Goal: Transaction & Acquisition: Purchase product/service

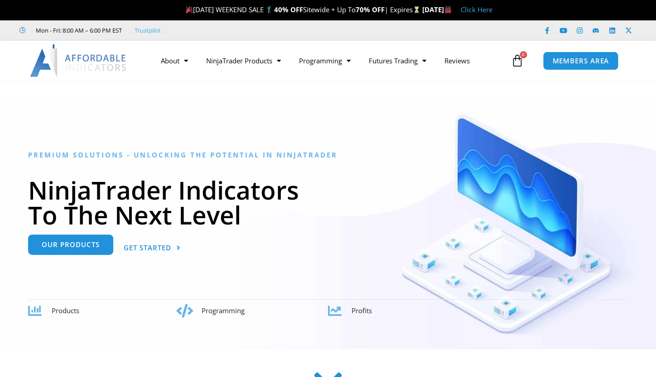
click at [72, 246] on span "Our Products" at bounding box center [71, 244] width 58 height 7
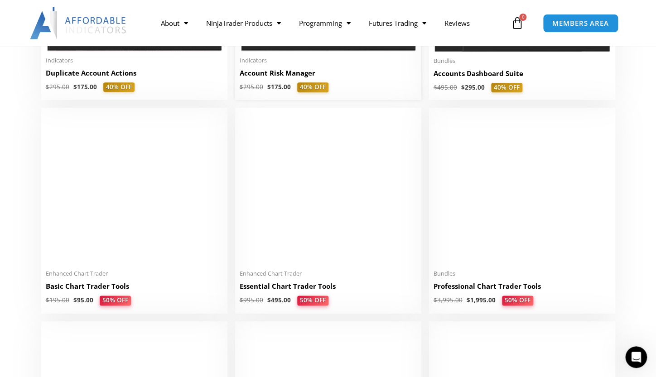
scroll to position [351, 0]
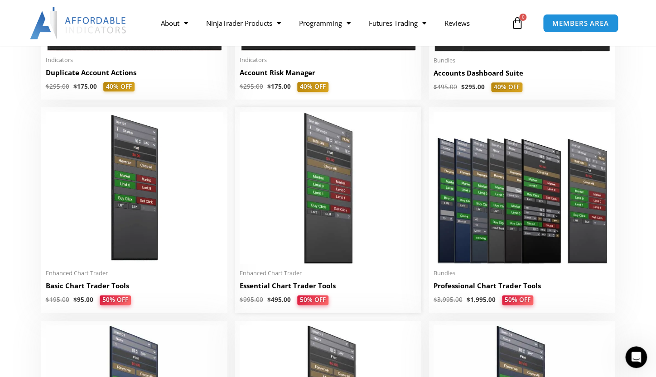
click at [338, 204] on img at bounding box center [328, 188] width 177 height 152
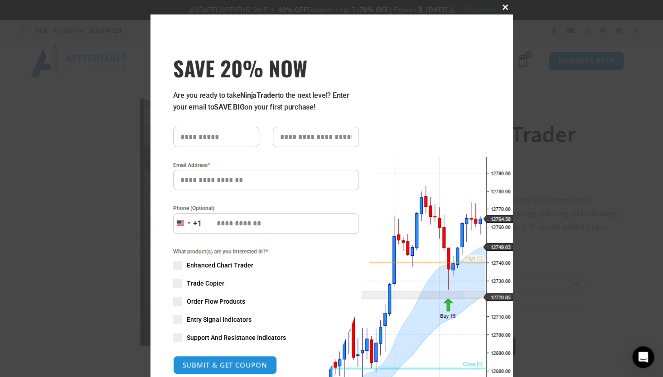
click at [500, 9] on span at bounding box center [505, 7] width 14 height 5
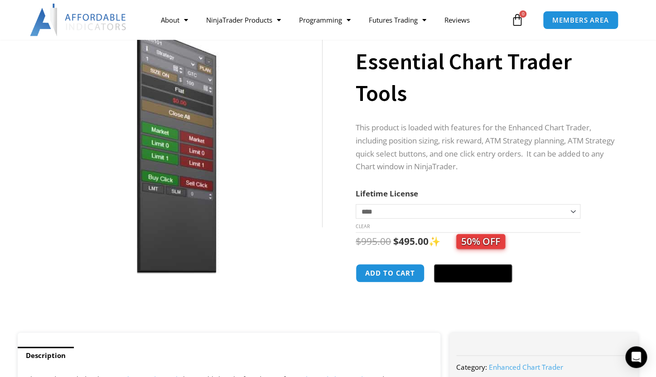
scroll to position [80, 0]
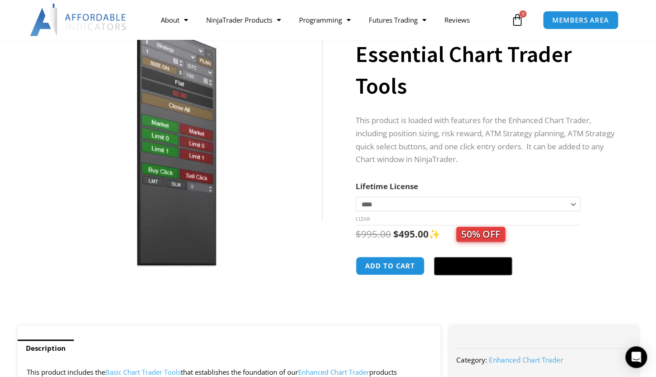
click at [365, 207] on select "**********" at bounding box center [468, 204] width 225 height 14
select select "*"
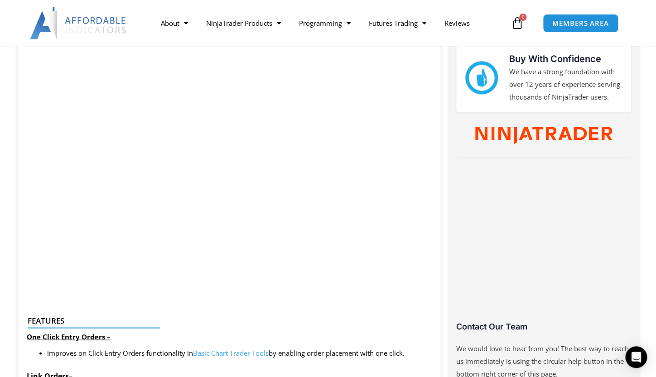
scroll to position [455, 0]
